Goal: Task Accomplishment & Management: Manage account settings

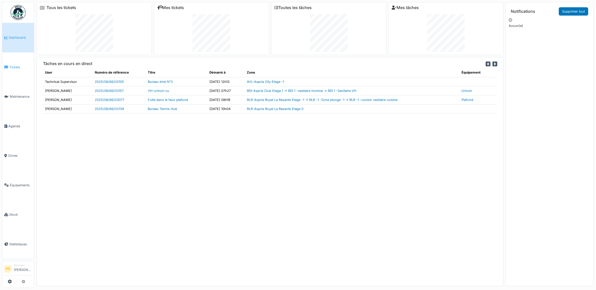
click at [18, 65] on span "Tickets" at bounding box center [20, 67] width 23 height 5
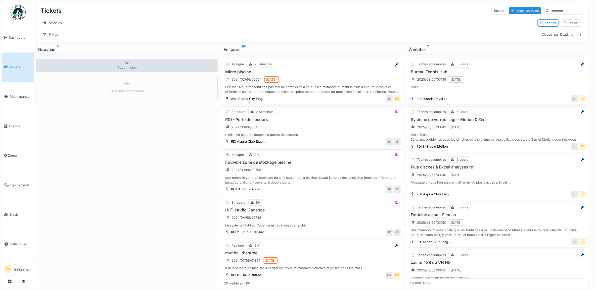
click at [513, 89] on div "Bureau Tennis Hub 2025/08/66/03139 18/08/2025 Hello, Serait-il possible de prév…" at bounding box center [497, 82] width 177 height 25
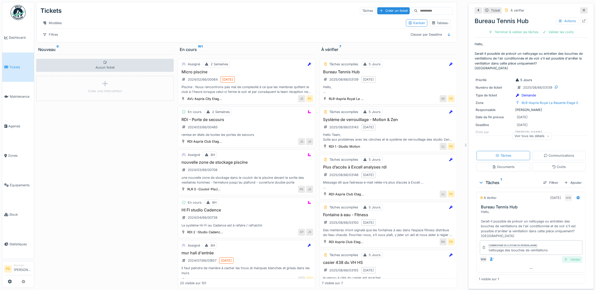
click at [567, 260] on div "Valider" at bounding box center [572, 259] width 20 height 7
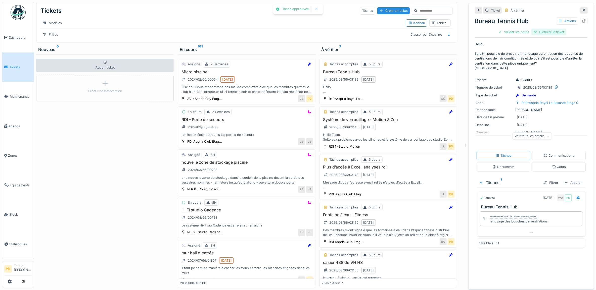
click at [547, 35] on div "Clôturer le ticket" at bounding box center [548, 32] width 35 height 7
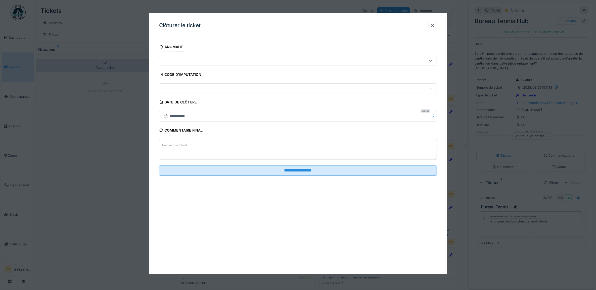
click at [380, 176] on fieldset "**********" at bounding box center [298, 111] width 278 height 138
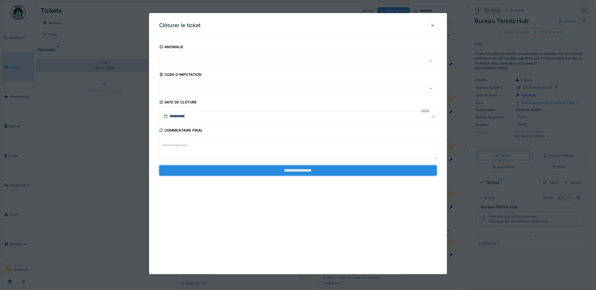
click at [379, 174] on input "**********" at bounding box center [298, 170] width 278 height 11
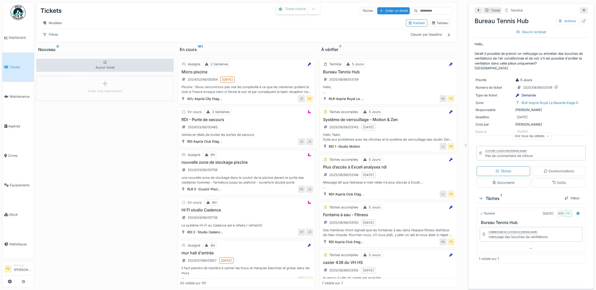
click at [389, 133] on div "Système de verrouillage - Motion & Zen 2025/08/66/03143 18/08/2025 Hello Team, …" at bounding box center [388, 129] width 133 height 25
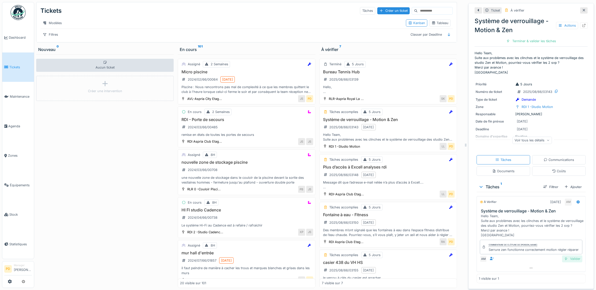
click at [566, 265] on div "Commentaire de clôture de Alexandre Michailidis Serrure zen fonctionne correcte…" at bounding box center [530, 251] width 109 height 27
click at [567, 262] on div "Valider" at bounding box center [572, 259] width 20 height 7
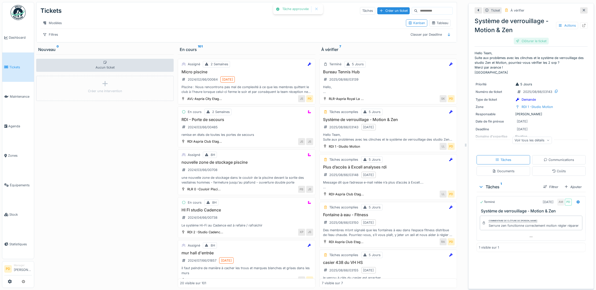
click at [538, 41] on div "Clôturer le ticket" at bounding box center [531, 41] width 35 height 7
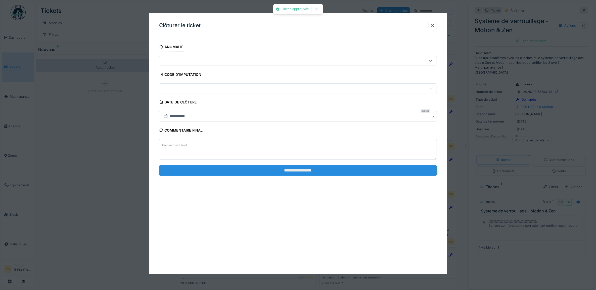
click at [378, 172] on input "**********" at bounding box center [298, 170] width 278 height 11
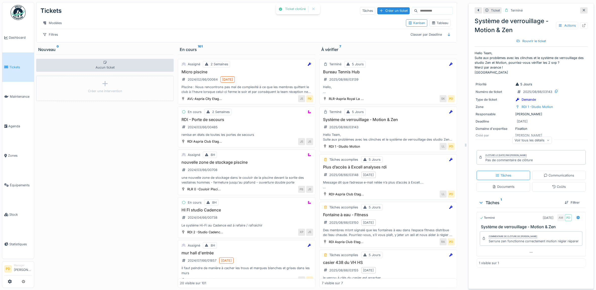
drag, startPoint x: 405, startPoint y: 173, endPoint x: 401, endPoint y: 170, distance: 5.1
click at [405, 170] on h3 "Plus d’accès à Excell analyses rdi" at bounding box center [388, 167] width 133 height 5
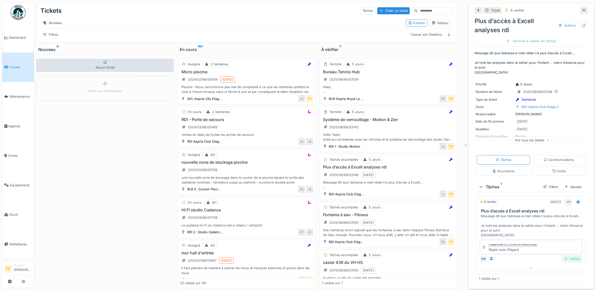
click at [566, 262] on div "Valider" at bounding box center [572, 259] width 20 height 7
click at [540, 39] on div "Clôturer le ticket" at bounding box center [531, 41] width 35 height 7
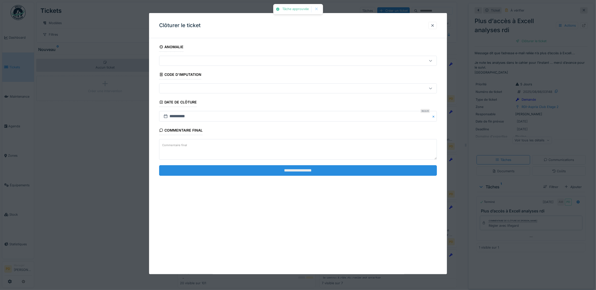
click at [409, 171] on input "**********" at bounding box center [298, 170] width 278 height 11
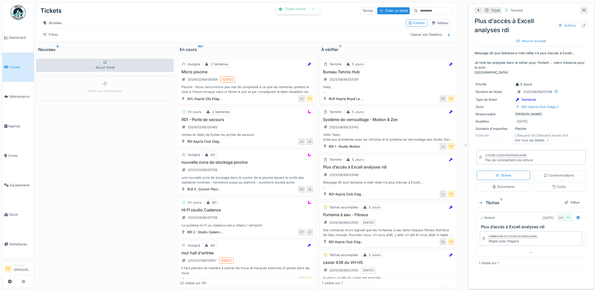
click at [391, 185] on div "Plus d’accès à Excell analyses rdi 2025/08/66/03148 Message dit que l’adresse e…" at bounding box center [388, 177] width 133 height 25
click at [405, 231] on div "Fontaine à eau - Fitness 2025/08/66/03150 18/08/2025 Des membres m’ont signalé …" at bounding box center [388, 225] width 133 height 25
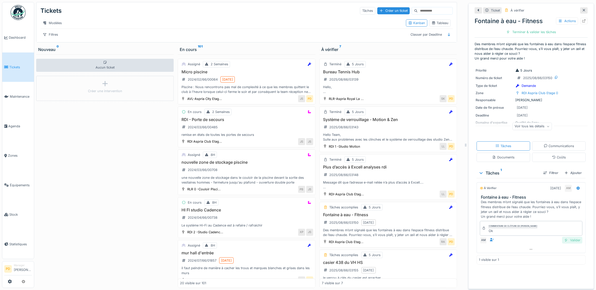
click at [565, 244] on div "Valider" at bounding box center [572, 240] width 20 height 7
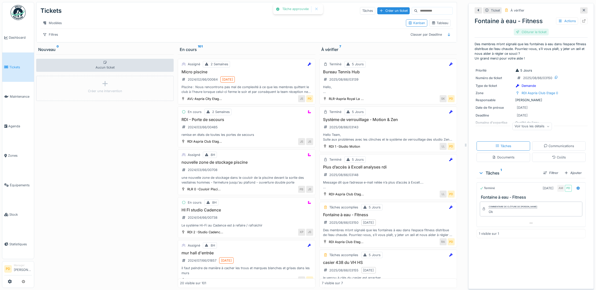
click at [532, 33] on div "Clôturer le ticket" at bounding box center [531, 32] width 35 height 7
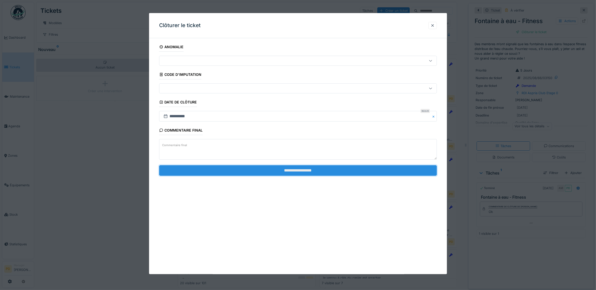
click at [396, 172] on input "**********" at bounding box center [298, 170] width 278 height 11
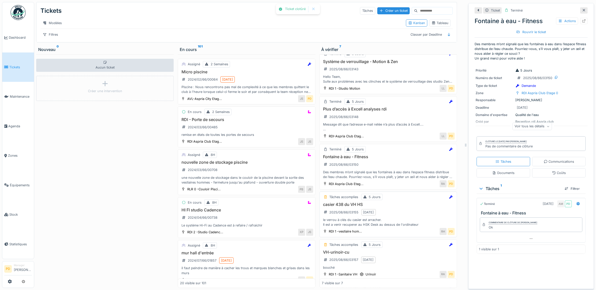
scroll to position [63, 0]
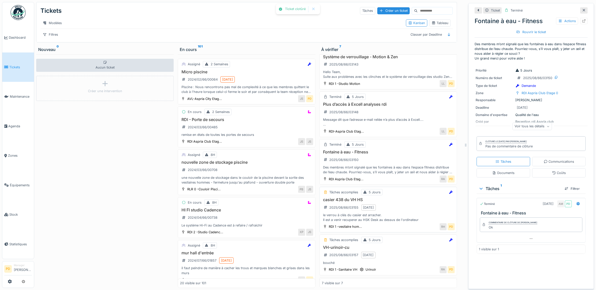
click at [395, 209] on div "casier 438 du VH HS 2025/08/66/03155 18/08/2025 le verrou à clés du casier est …" at bounding box center [388, 209] width 133 height 25
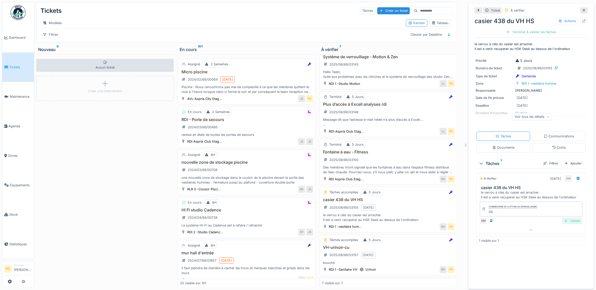
click at [562, 224] on div "Valider" at bounding box center [572, 221] width 20 height 7
click at [527, 33] on div "Clôturer le ticket" at bounding box center [531, 32] width 35 height 7
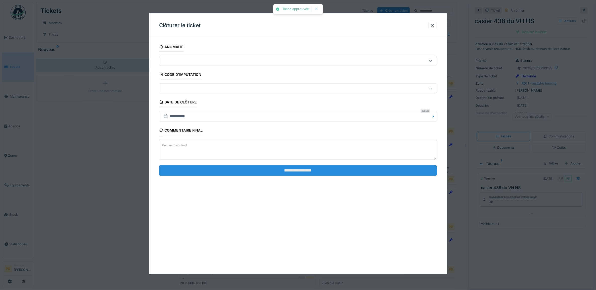
click at [415, 173] on input "**********" at bounding box center [298, 170] width 278 height 11
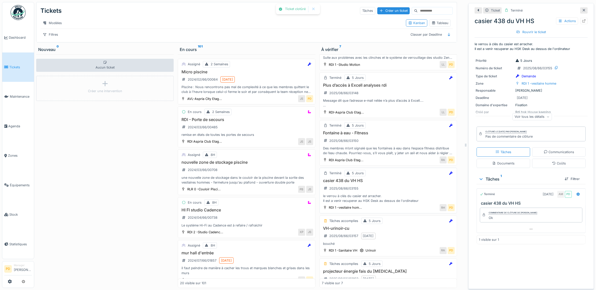
scroll to position [105, 0]
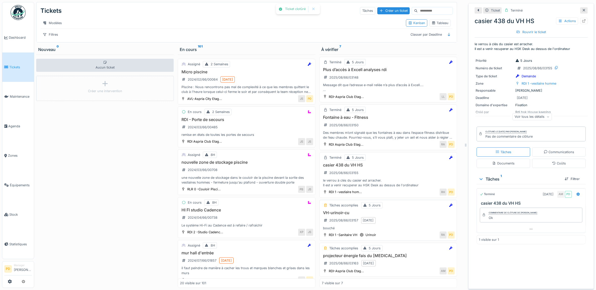
click at [400, 226] on div "bouché" at bounding box center [388, 228] width 133 height 5
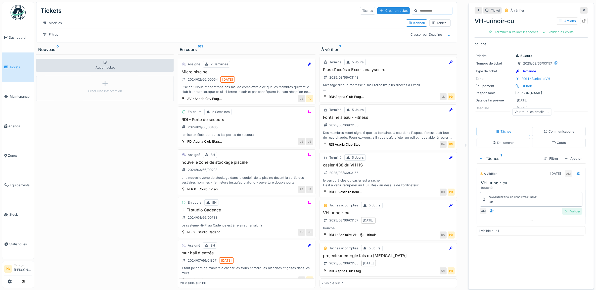
click at [566, 214] on div "Valider" at bounding box center [572, 211] width 20 height 7
click at [516, 34] on div "Valider les coûts" at bounding box center [513, 32] width 35 height 7
click at [522, 32] on div "Clôturer le ticket" at bounding box center [531, 32] width 35 height 7
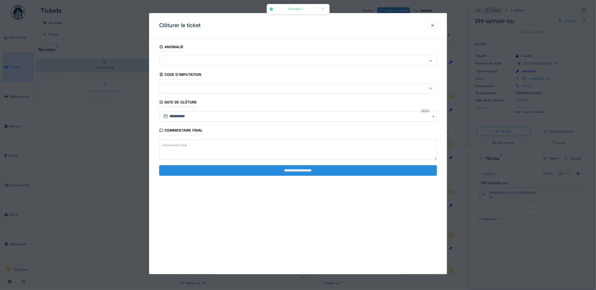
click at [380, 173] on input "**********" at bounding box center [298, 170] width 278 height 11
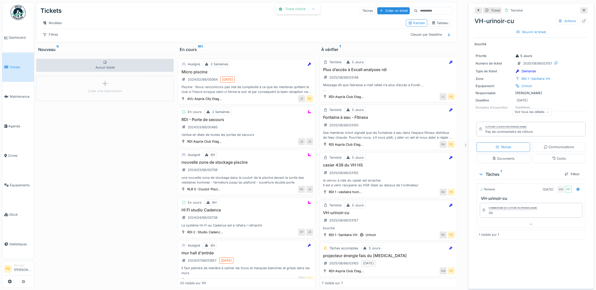
scroll to position [5, 0]
click at [390, 256] on div "projecteur énergie fais du bruit 2025/08/66/03163 18/08/2025" at bounding box center [388, 261] width 133 height 14
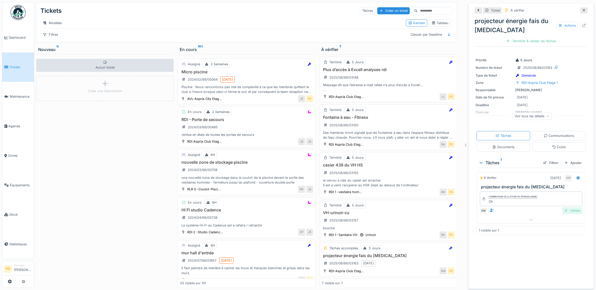
click at [562, 207] on div "Valider" at bounding box center [572, 210] width 20 height 7
click at [519, 38] on div "Clôturer le ticket" at bounding box center [531, 41] width 35 height 7
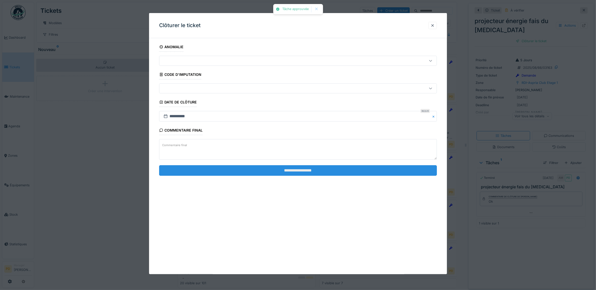
click at [392, 171] on input "**********" at bounding box center [298, 170] width 278 height 11
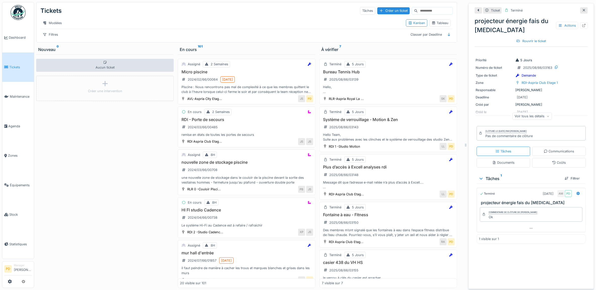
click at [14, 65] on span "Tickets" at bounding box center [20, 67] width 23 height 5
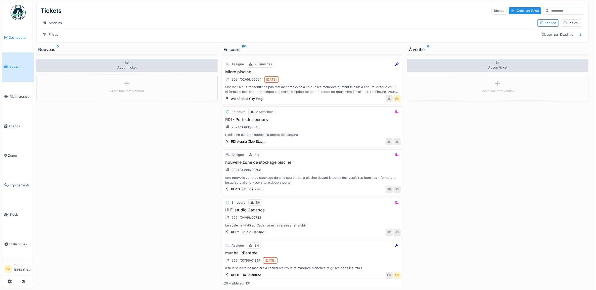
click at [16, 38] on span "Dashboard" at bounding box center [20, 37] width 23 height 5
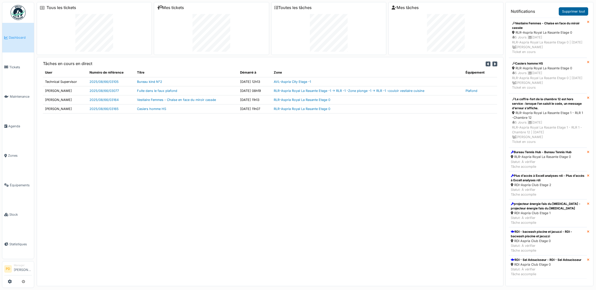
click at [567, 12] on link "Supprimer tout" at bounding box center [573, 11] width 29 height 8
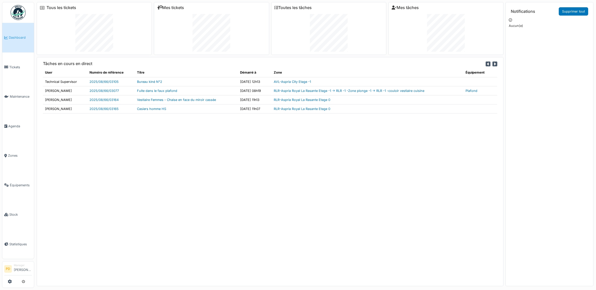
click at [14, 36] on span "Dashboard" at bounding box center [20, 37] width 23 height 5
click at [503, 161] on div "Tous les tickets Mes tickets Toutes les tâches Mes tâches Tâches en cours en di…" at bounding box center [315, 143] width 562 height 286
